Goal: Information Seeking & Learning: Check status

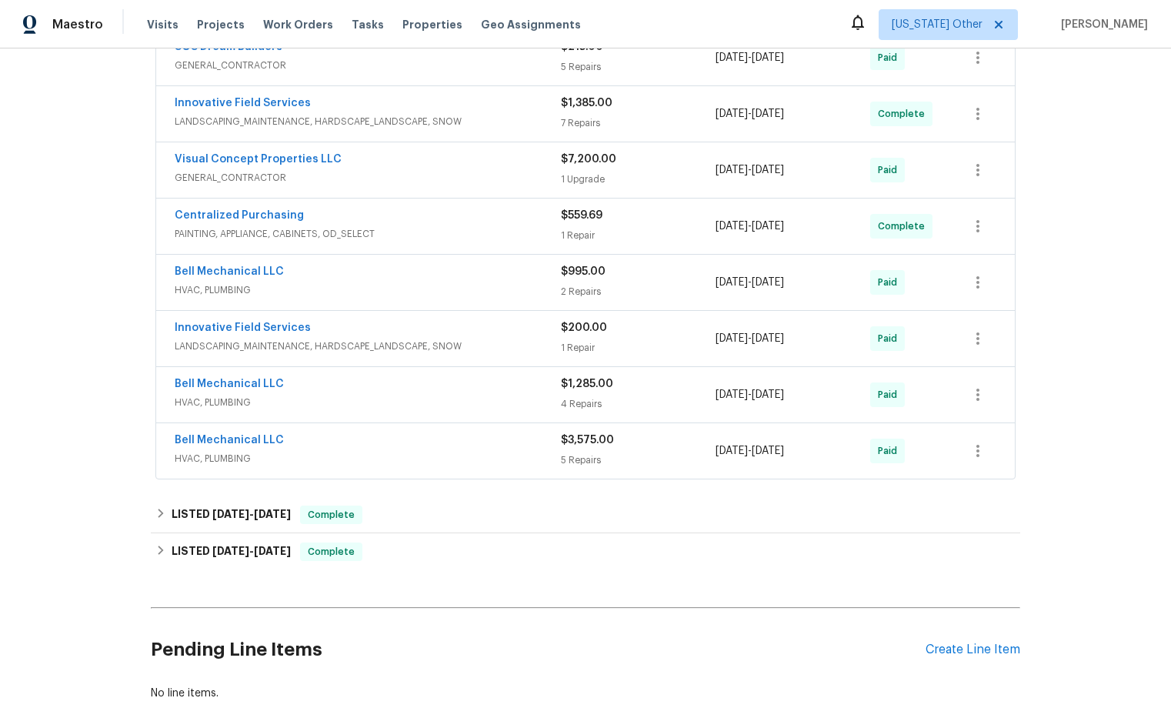
scroll to position [846, 0]
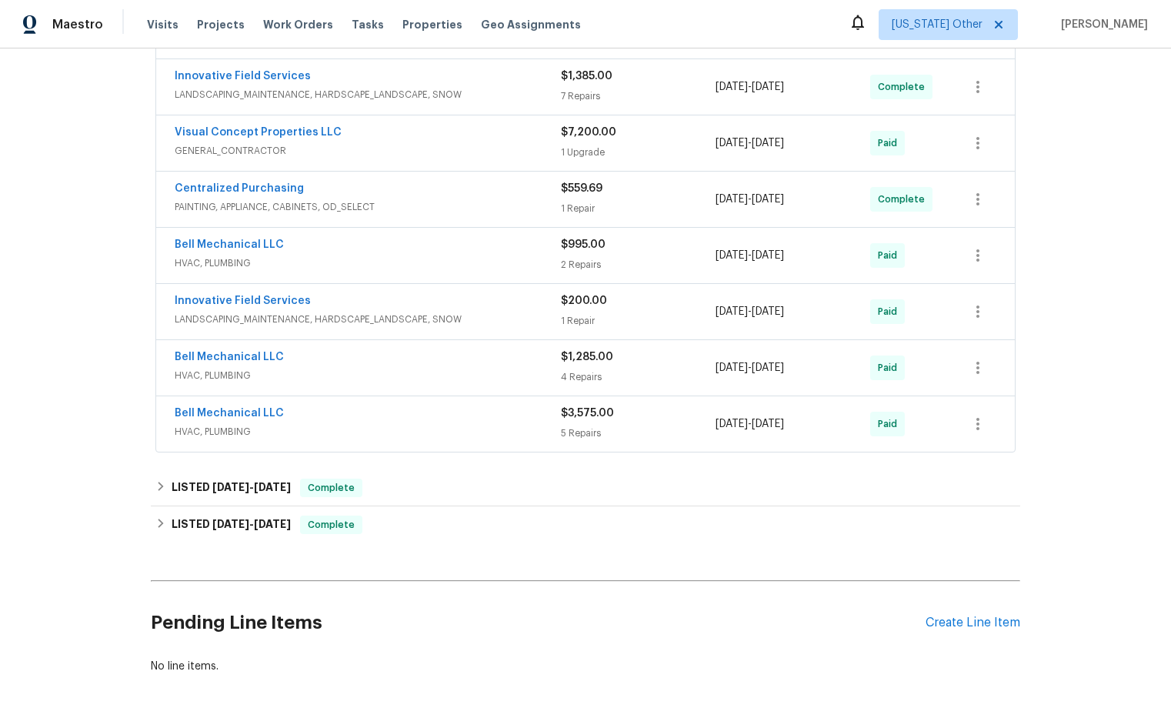
click at [218, 430] on span "HVAC, PLUMBING" at bounding box center [368, 431] width 386 height 15
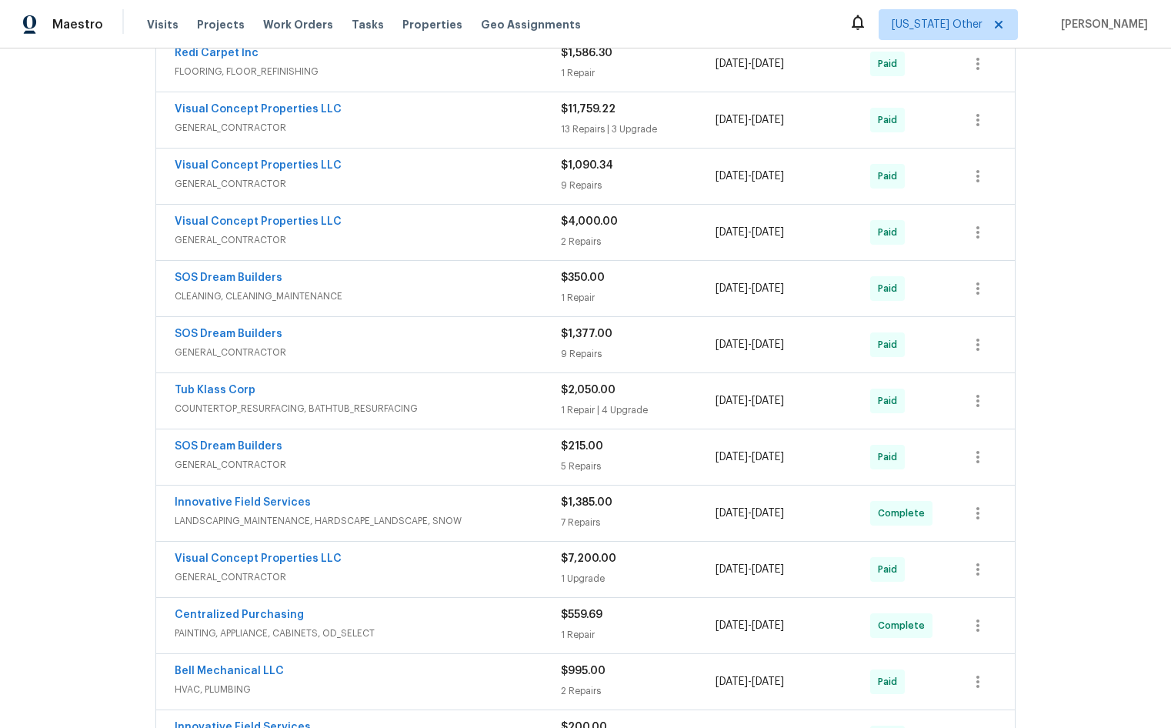
scroll to position [393, 0]
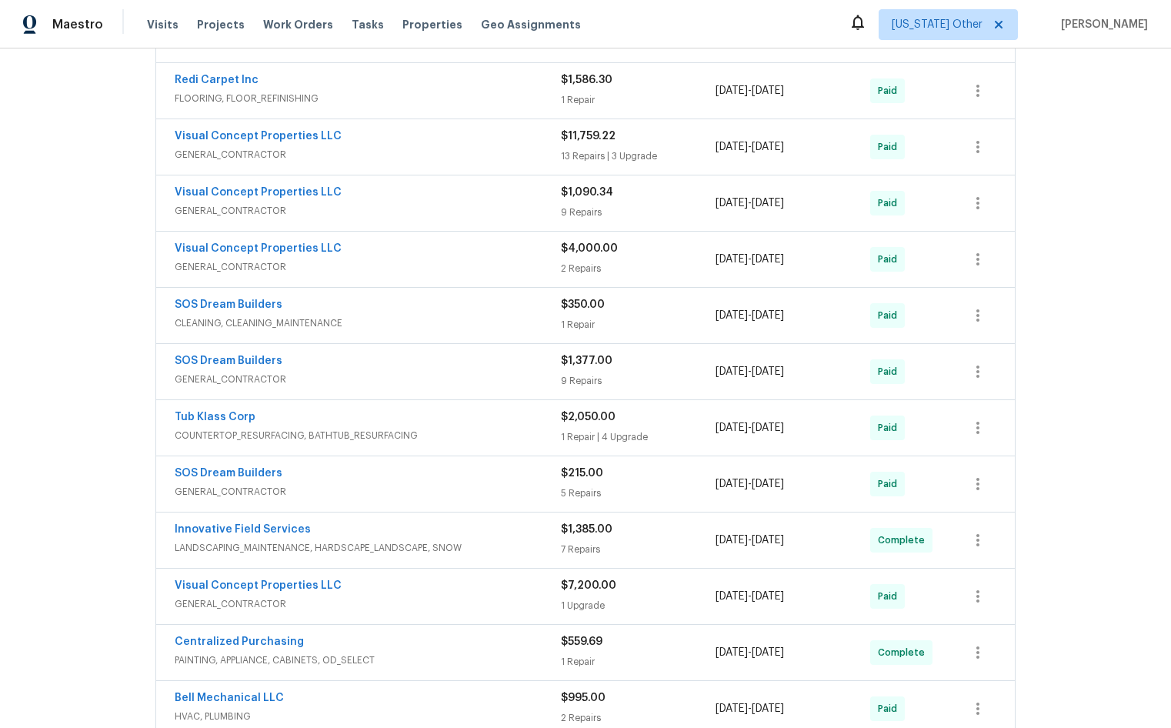
click at [577, 252] on span "$4,000.00" at bounding box center [589, 248] width 57 height 11
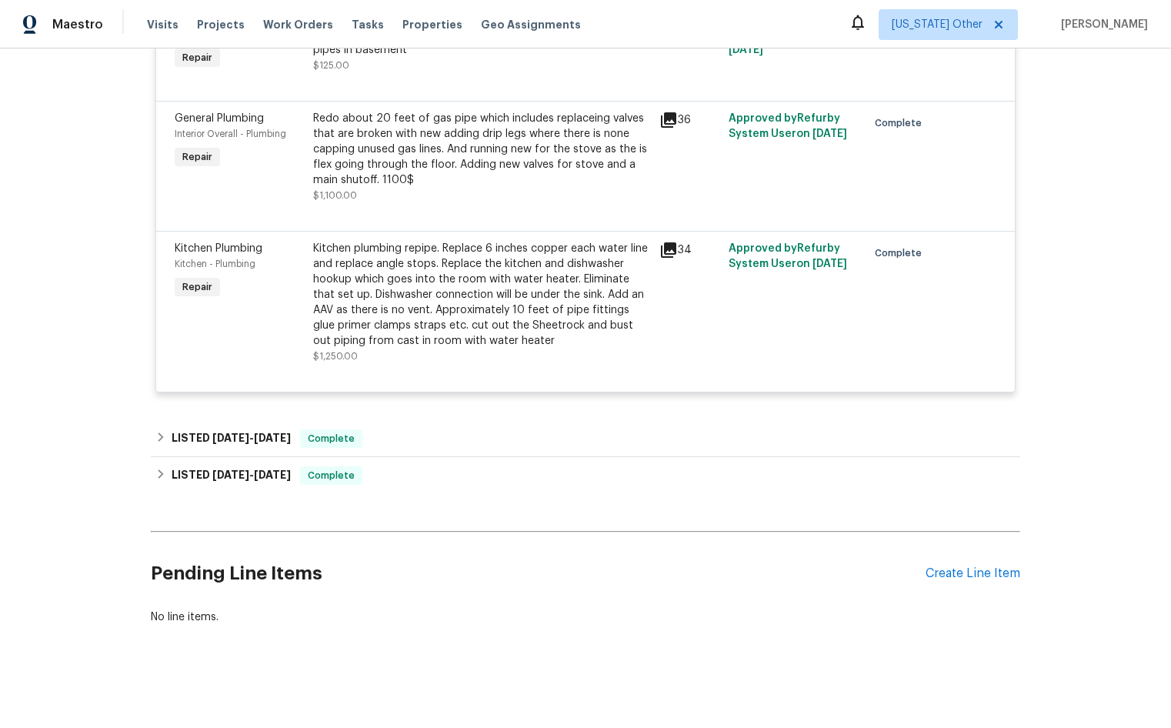
scroll to position [1877, 0]
click at [53, 365] on div "Back to all projects 260 Everett Rd, Parsippany, NJ 07054 3 Beds | 2 Baths | To…" at bounding box center [585, 387] width 1171 height 679
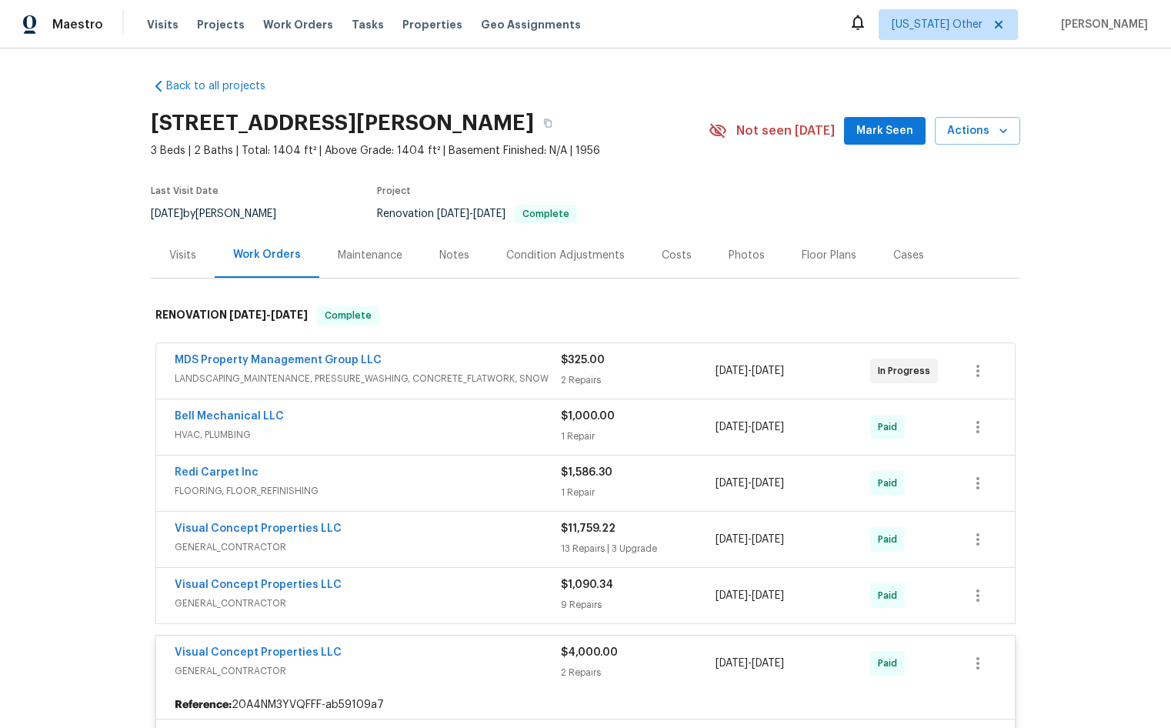
scroll to position [0, 0]
click at [349, 259] on div "Maintenance" at bounding box center [370, 255] width 65 height 15
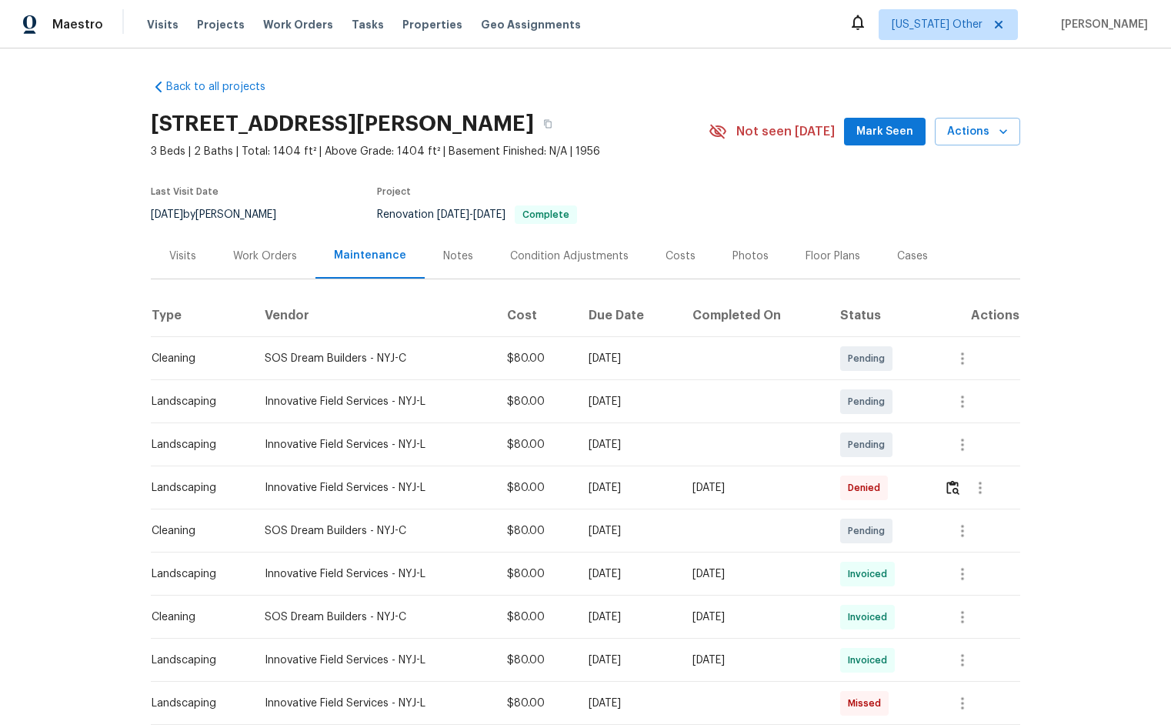
click at [443, 258] on div "Notes" at bounding box center [458, 255] width 30 height 15
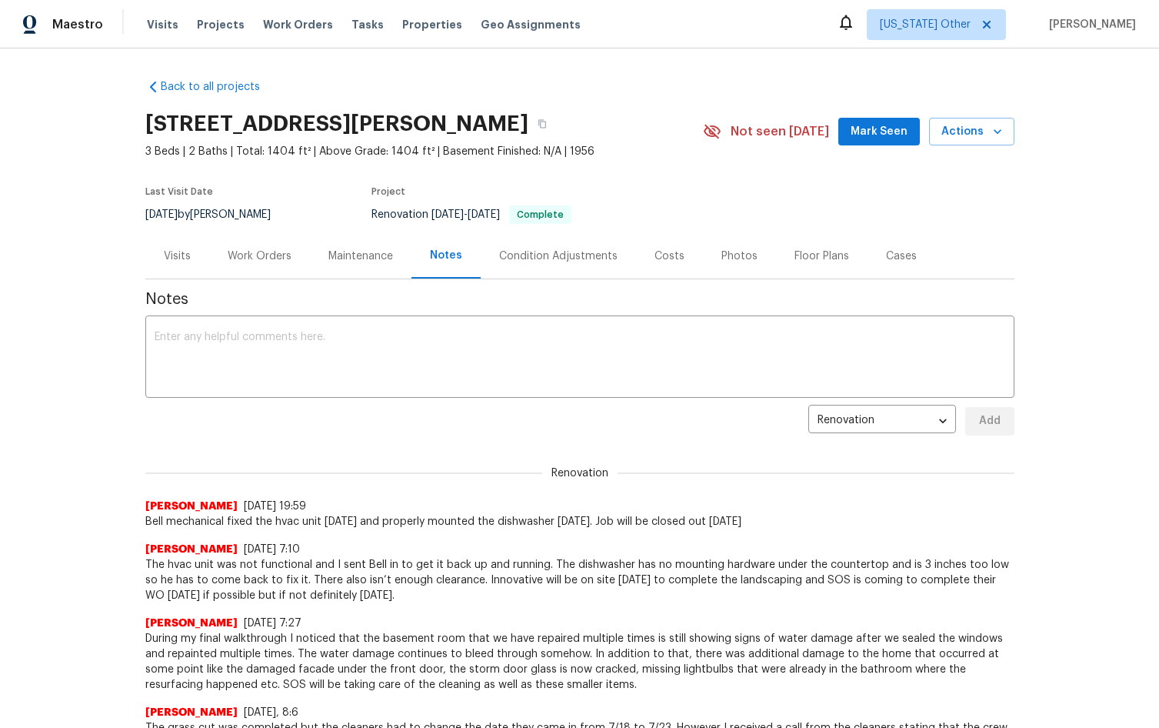
click at [550, 252] on div "Condition Adjustments" at bounding box center [558, 255] width 118 height 15
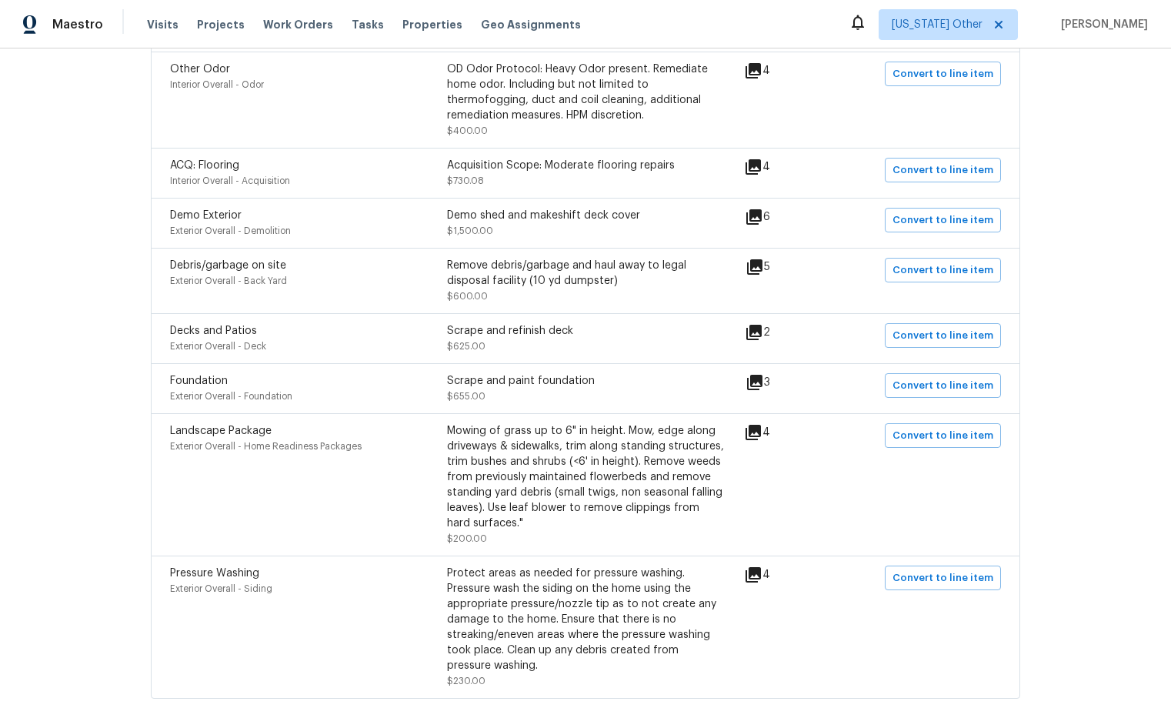
scroll to position [998, 0]
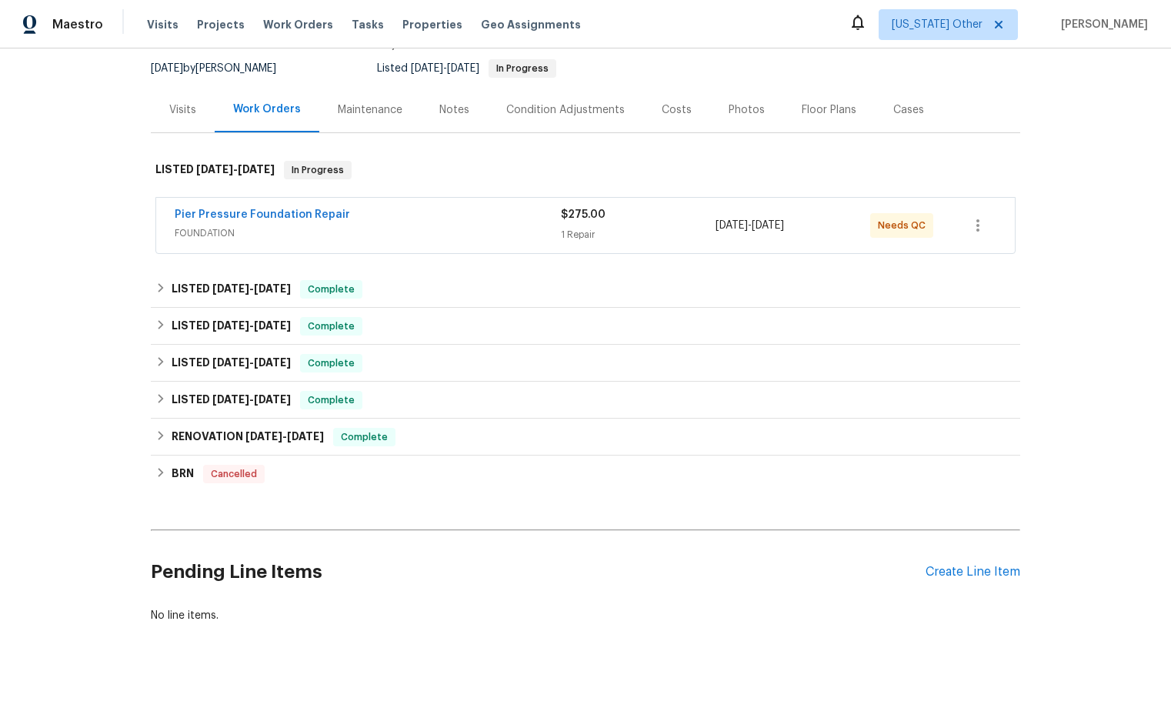
scroll to position [154, 0]
click at [220, 428] on h6 "RENOVATION [DATE] - [DATE]" at bounding box center [248, 437] width 152 height 18
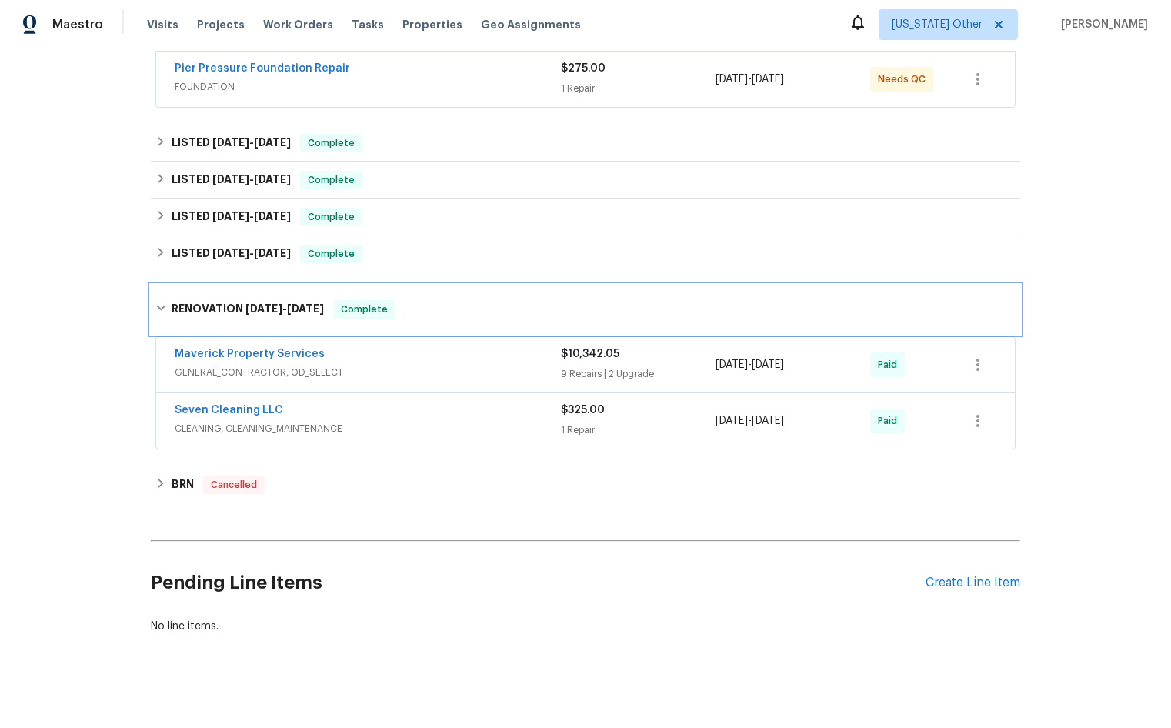
scroll to position [308, 0]
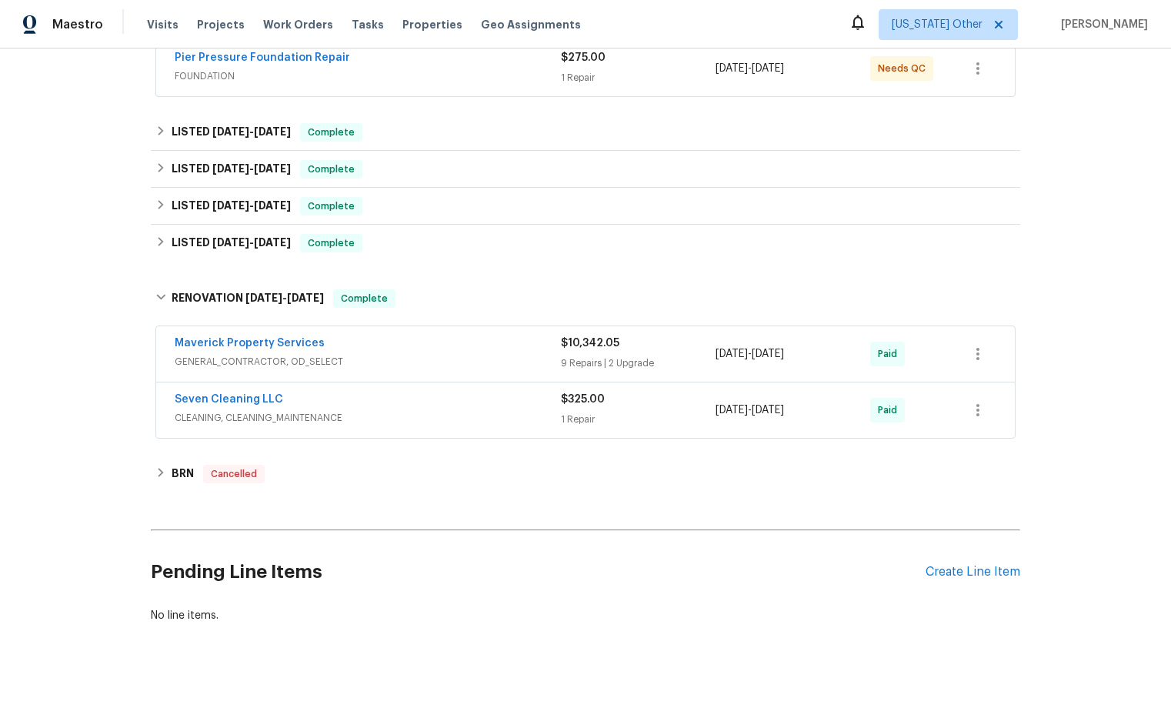
click at [274, 356] on span "GENERAL_CONTRACTOR, OD_SELECT" at bounding box center [368, 361] width 386 height 15
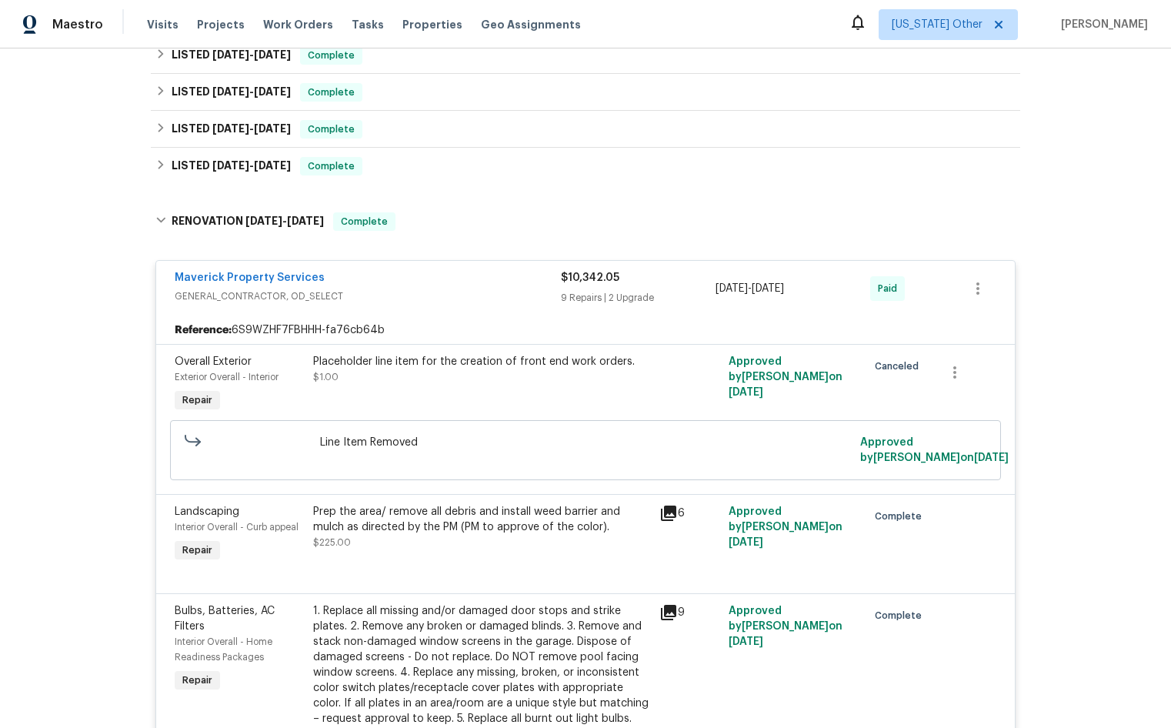
scroll to position [0, 0]
